Goal: Information Seeking & Learning: Find specific fact

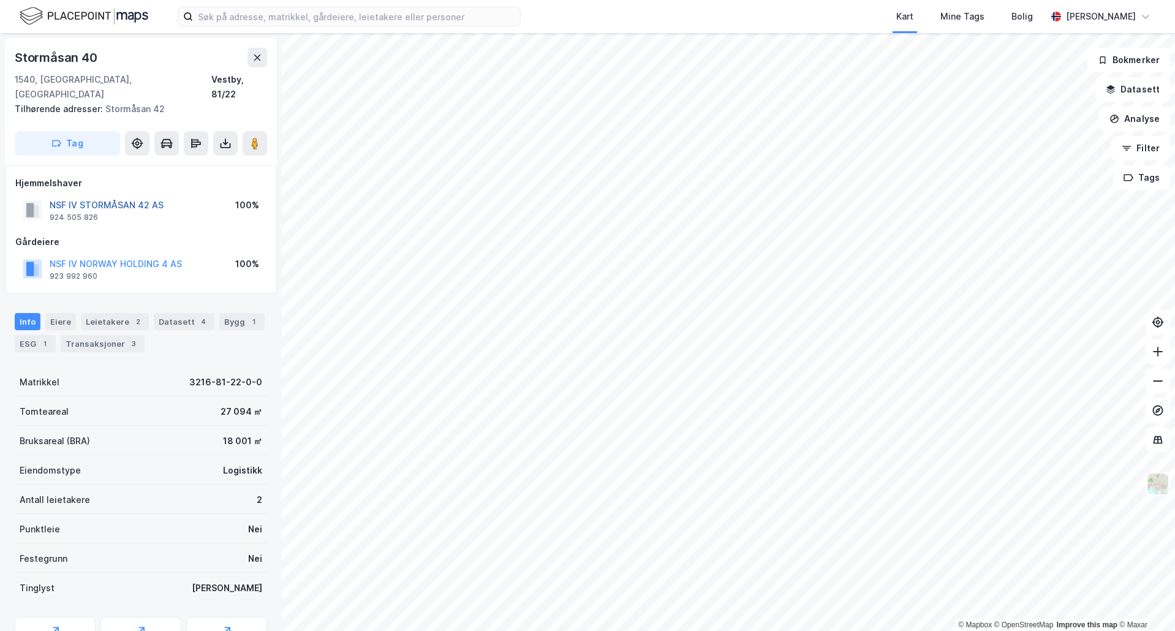
click at [0, 0] on button "NSF IV STORMÅSAN 42 AS" at bounding box center [0, 0] width 0 height 0
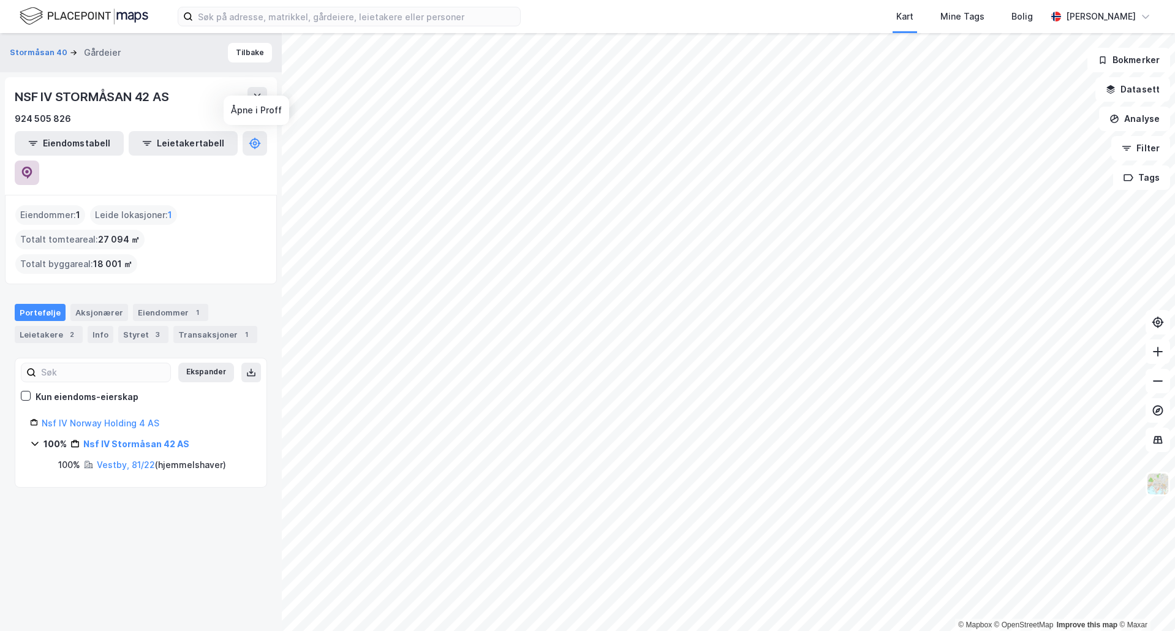
click at [33, 167] on icon at bounding box center [27, 173] width 12 height 12
